Goal: Check status

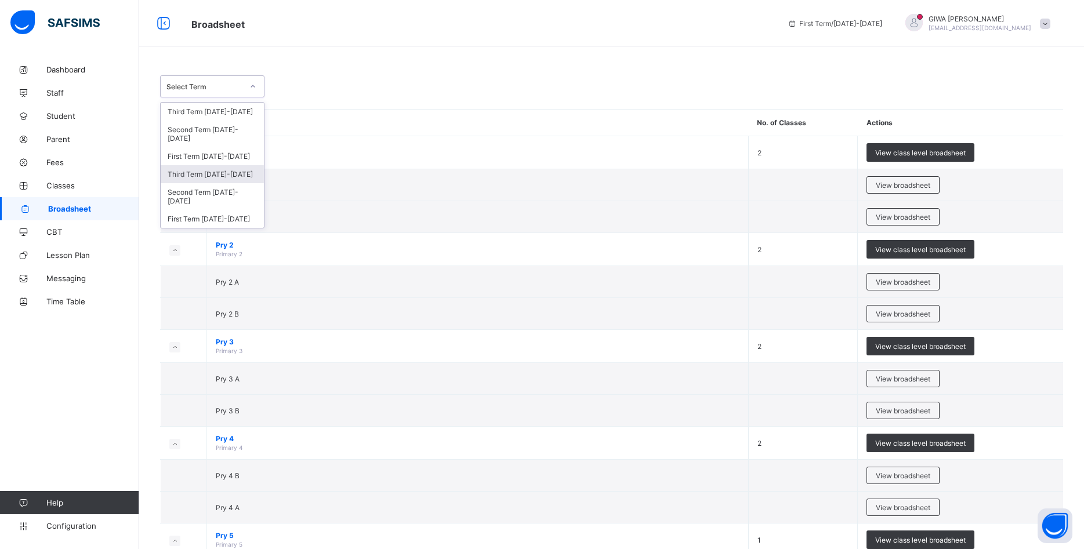
click at [228, 166] on div "Third Term [DATE]-[DATE]" at bounding box center [212, 174] width 103 height 18
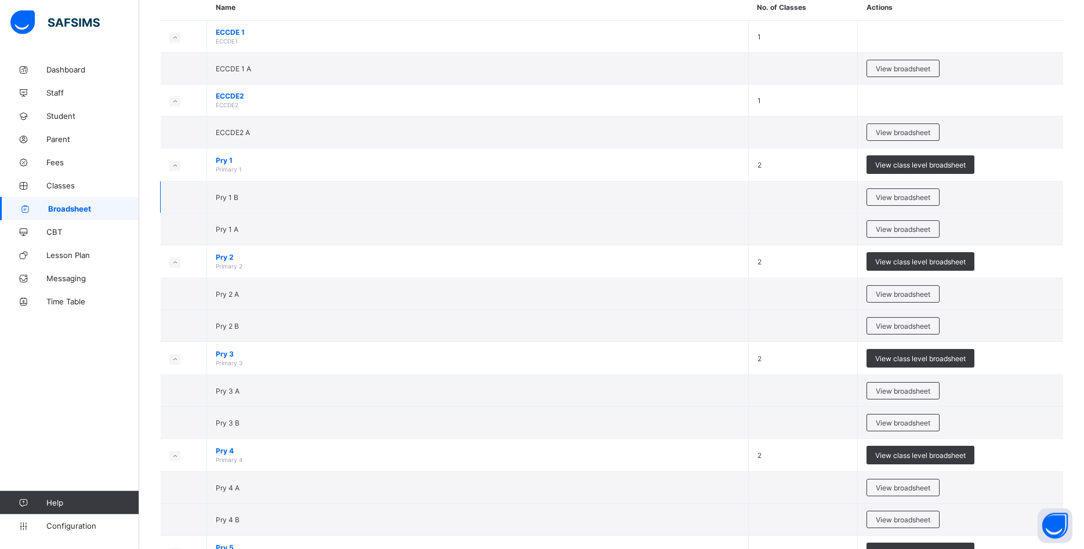
scroll to position [118, 0]
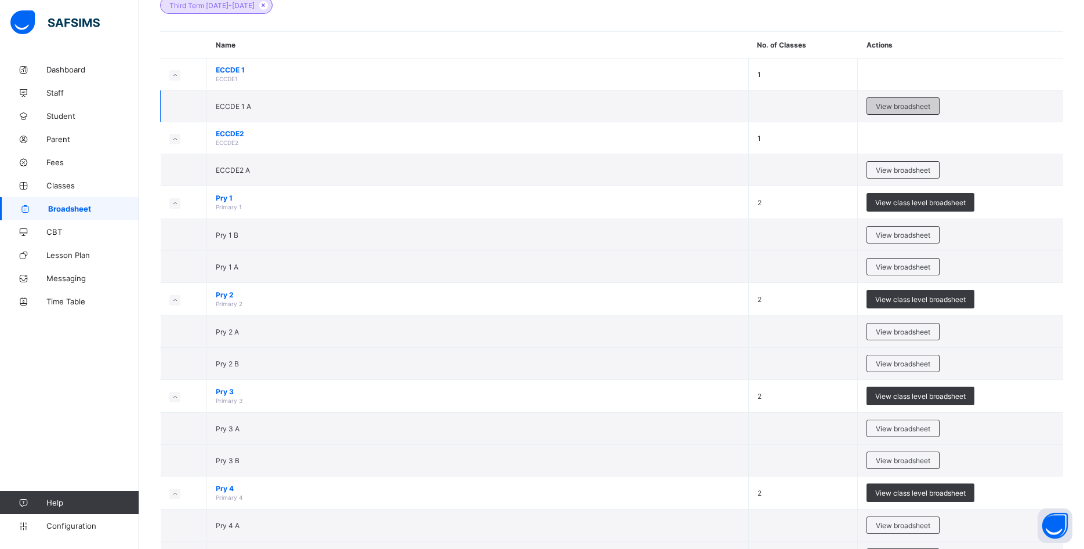
click at [925, 109] on span "View broadsheet" at bounding box center [902, 106] width 54 height 9
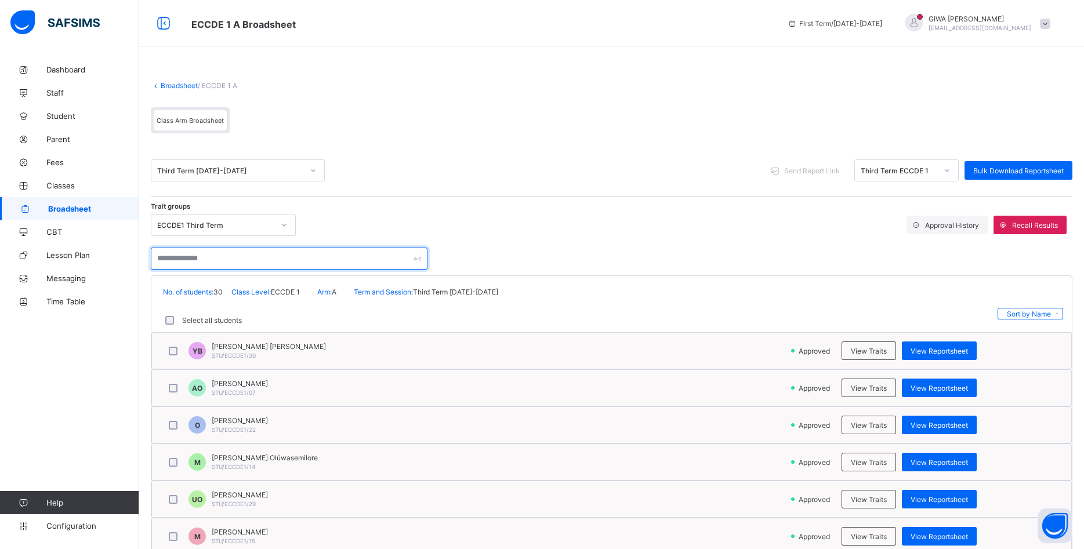
click at [252, 257] on input "text" at bounding box center [289, 259] width 277 height 22
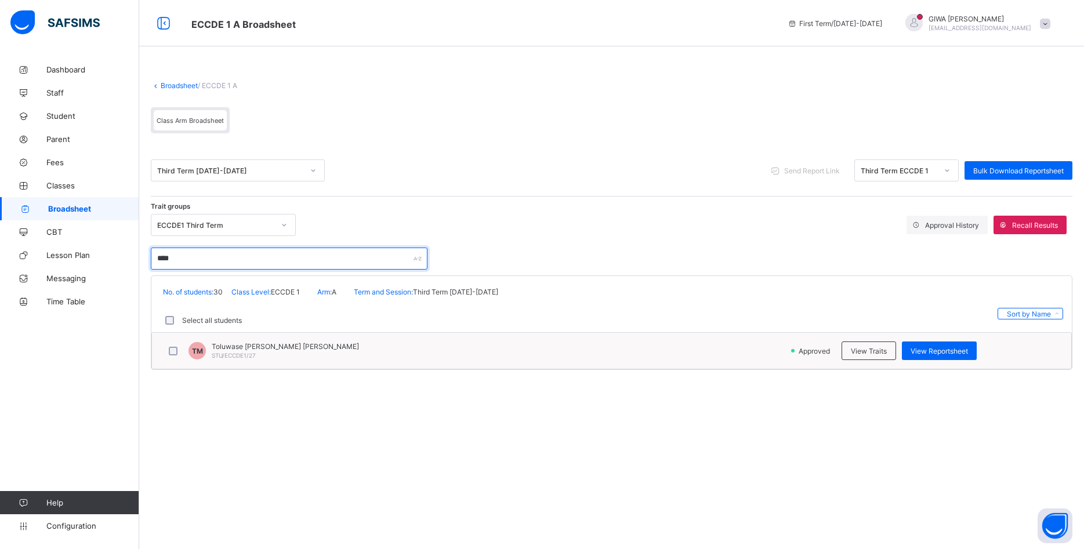
type input "****"
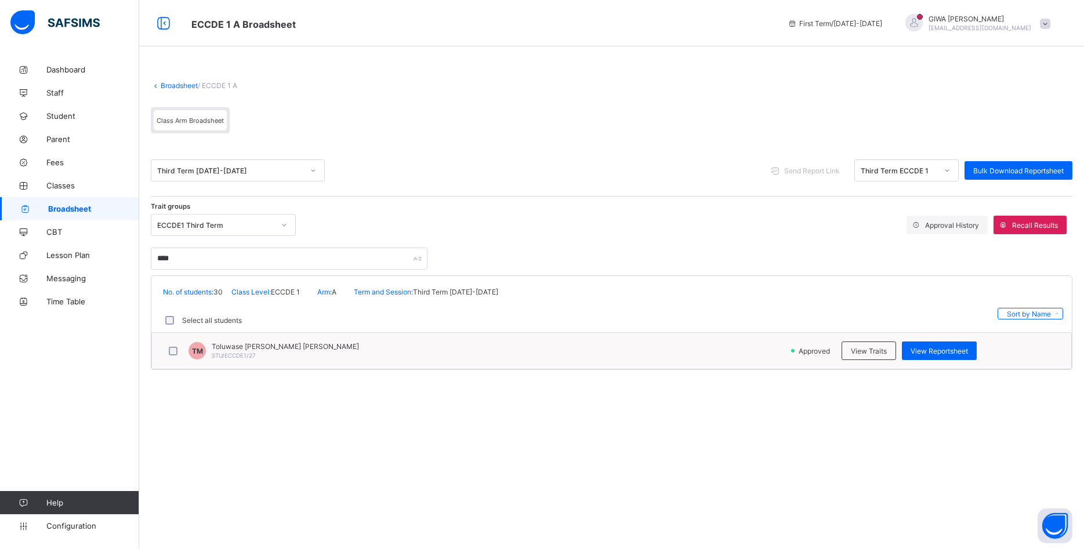
click at [302, 354] on div "Toluwase [PERSON_NAME] [PERSON_NAME] STU/ECCDE1/27" at bounding box center [285, 350] width 147 height 17
click at [918, 348] on span "View Reportsheet" at bounding box center [938, 351] width 57 height 9
